Goal: Task Accomplishment & Management: Use online tool/utility

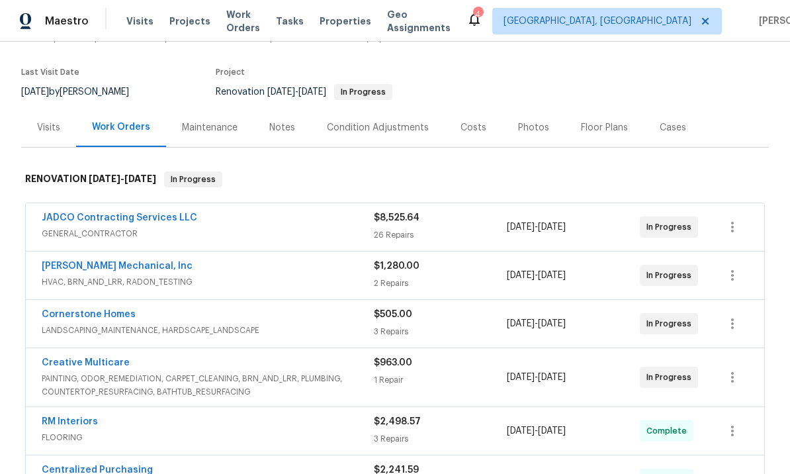
scroll to position [99, 0]
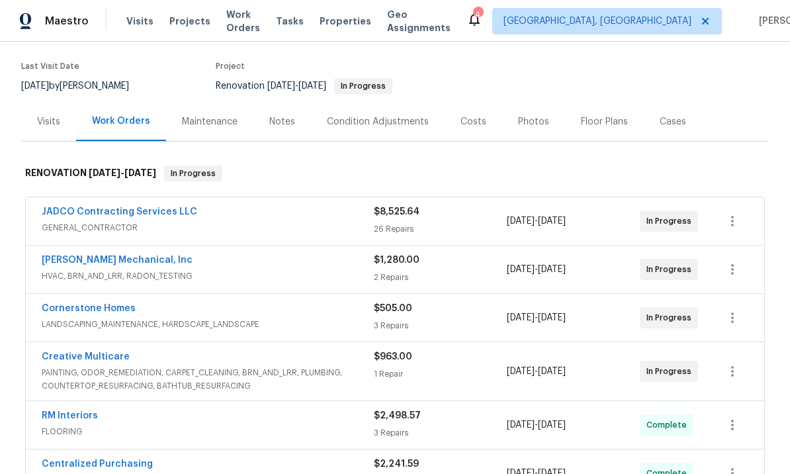
click at [103, 311] on link "Cornerstone Homes" at bounding box center [89, 308] width 94 height 9
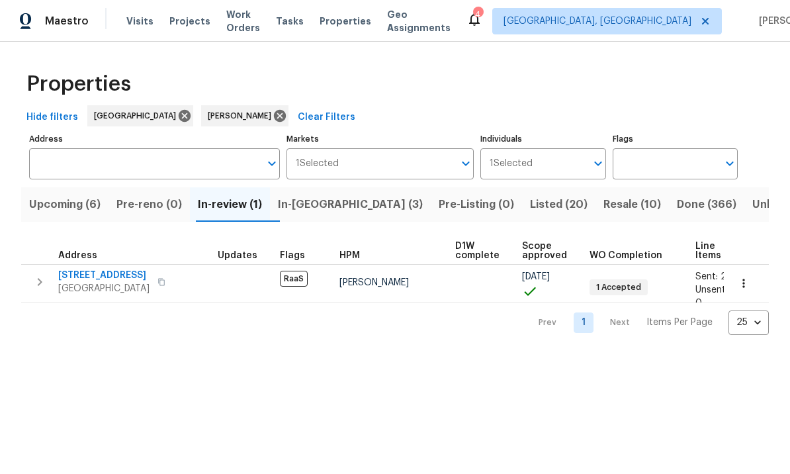
click at [122, 269] on span "11139 Silver Aspen Ct" at bounding box center [103, 275] width 91 height 13
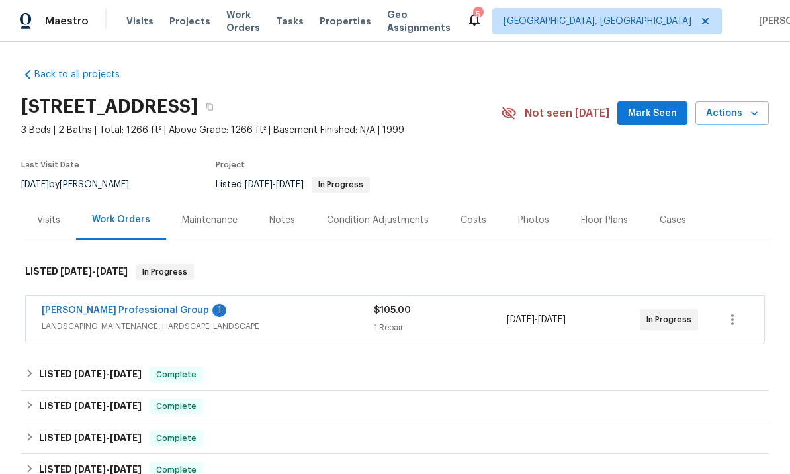
click at [138, 306] on link "Ramsey's Professional Group" at bounding box center [125, 310] width 167 height 9
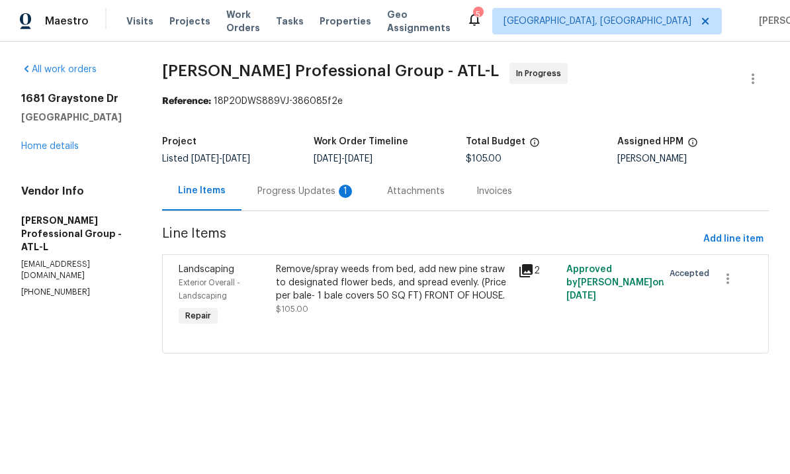
click at [312, 187] on div "Progress Updates 1" at bounding box center [306, 191] width 98 height 13
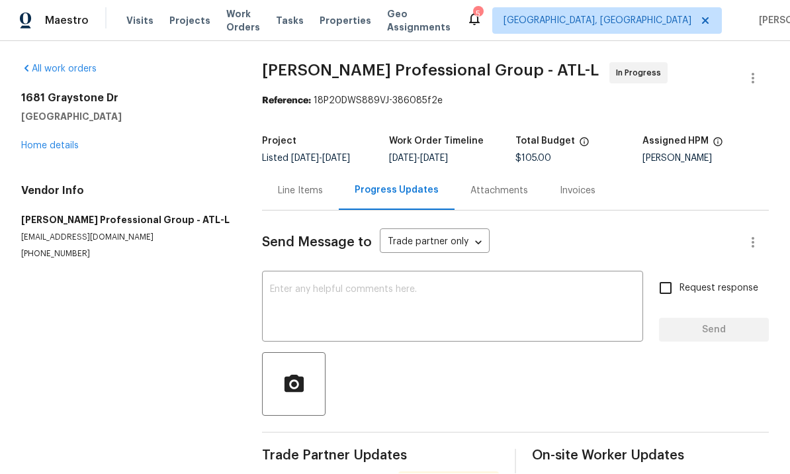
click at [300, 171] on div "Line Items" at bounding box center [300, 190] width 77 height 39
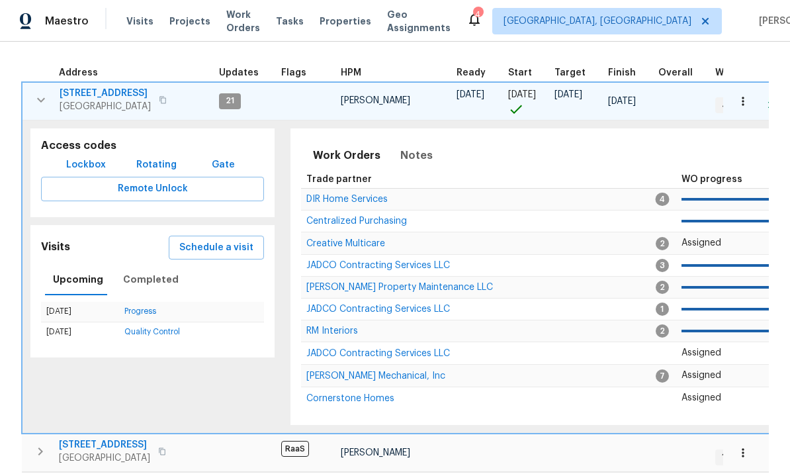
scroll to position [167, 0]
